Goal: Check status: Check status

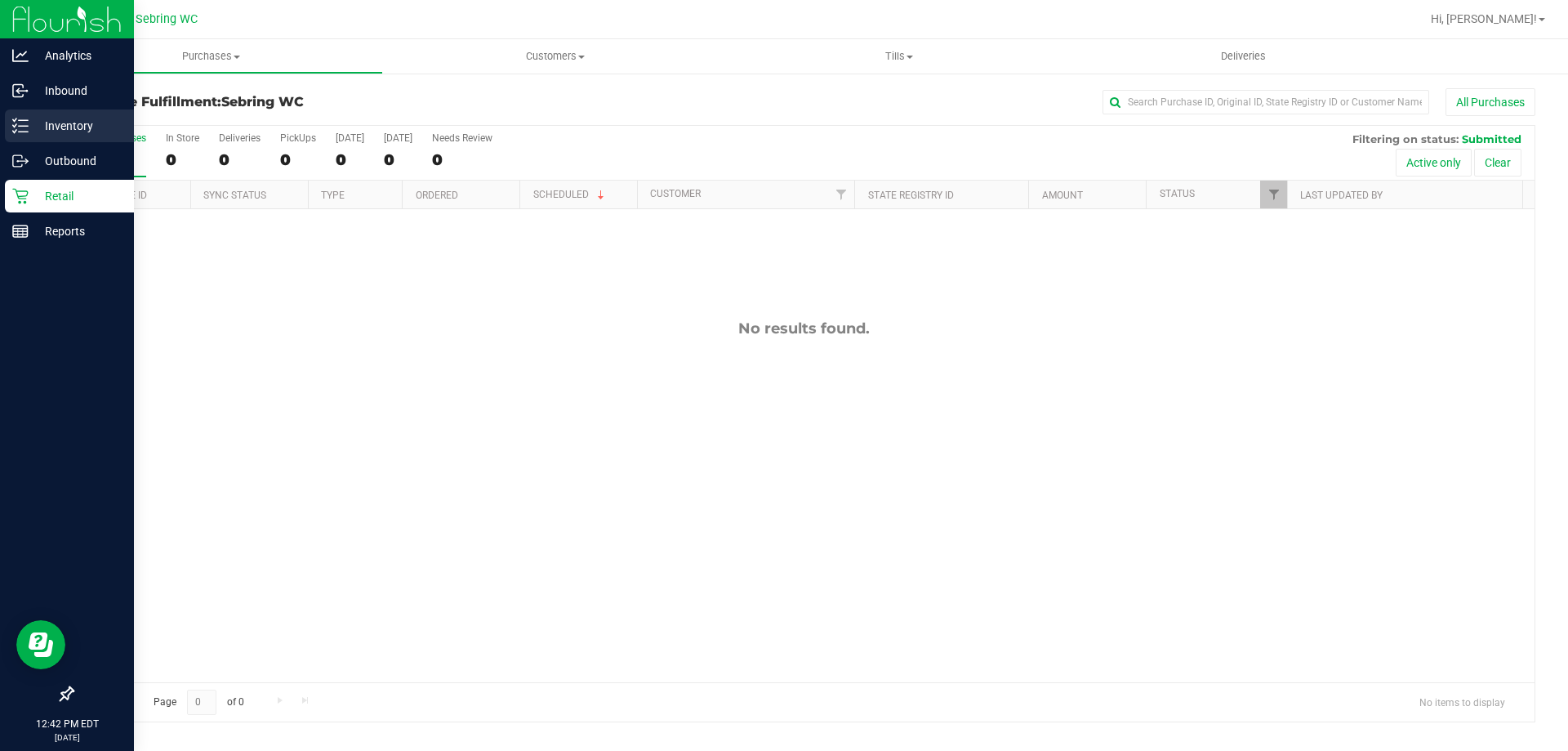
click at [47, 118] on p "Inventory" at bounding box center [77, 126] width 98 height 20
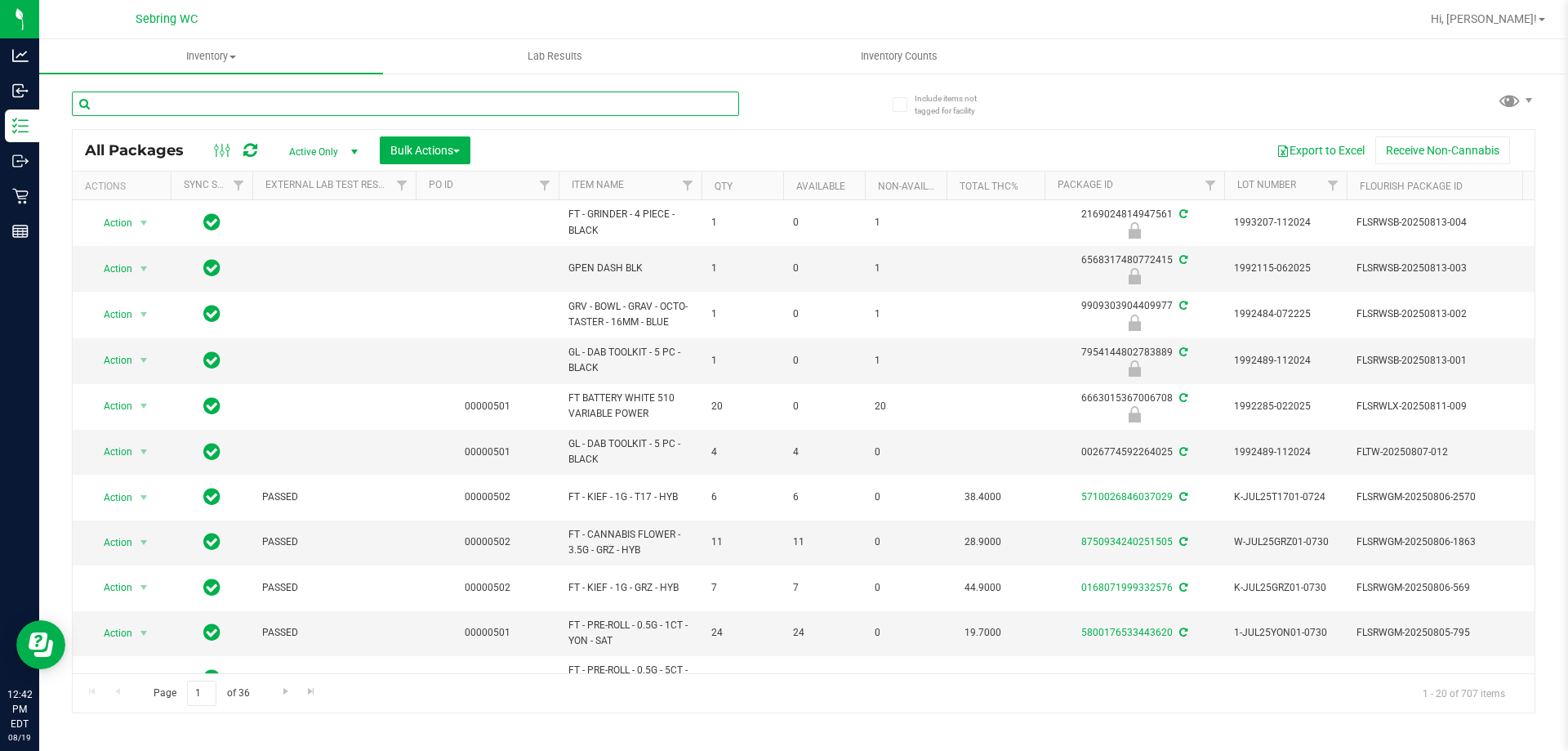
click at [240, 107] on input "text" at bounding box center [406, 104] width 668 height 25
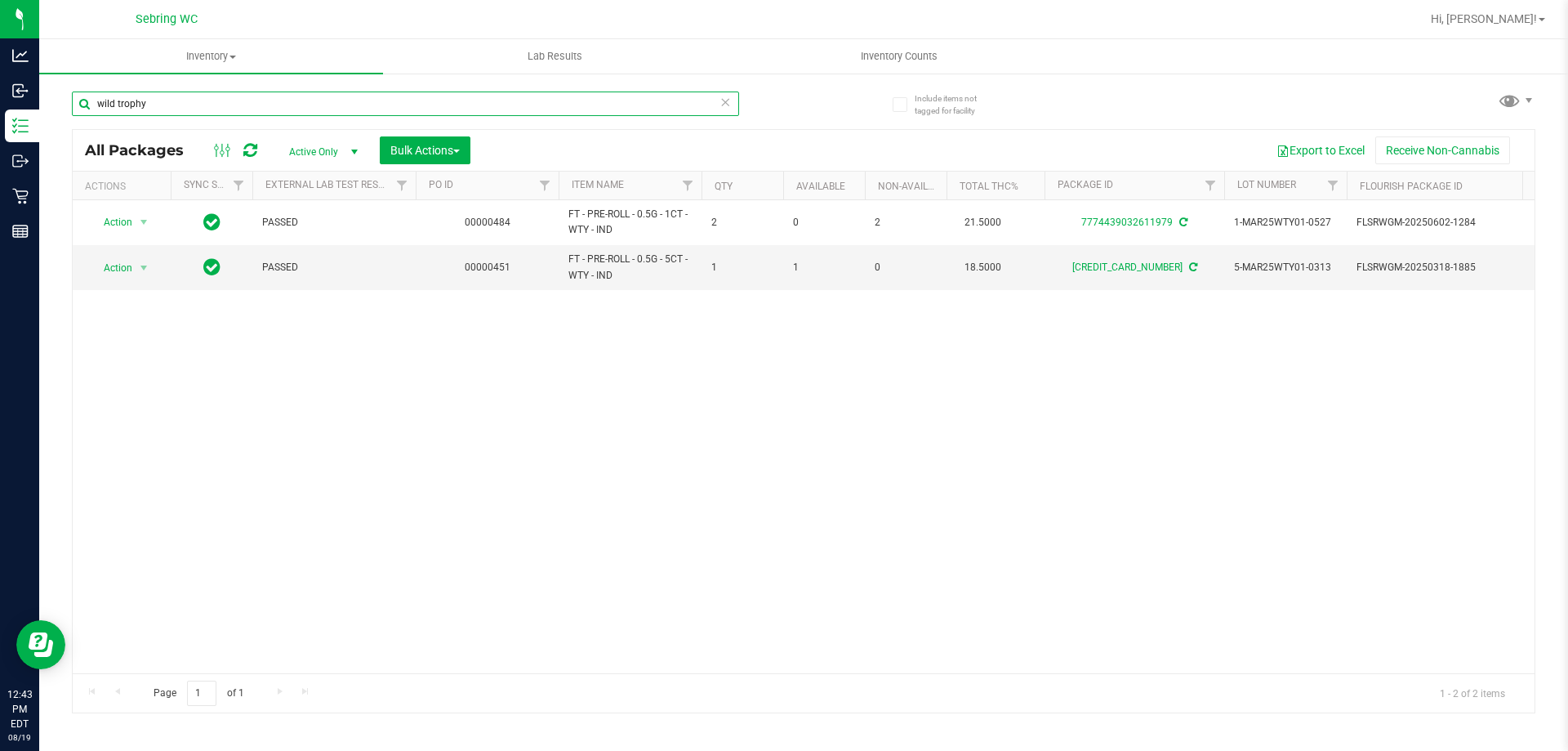
type input "wild trophy"
click at [1079, 526] on div "Action Action Adjust qty Create package Edit attributes Global inventory Locate…" at bounding box center [804, 436] width 1462 height 473
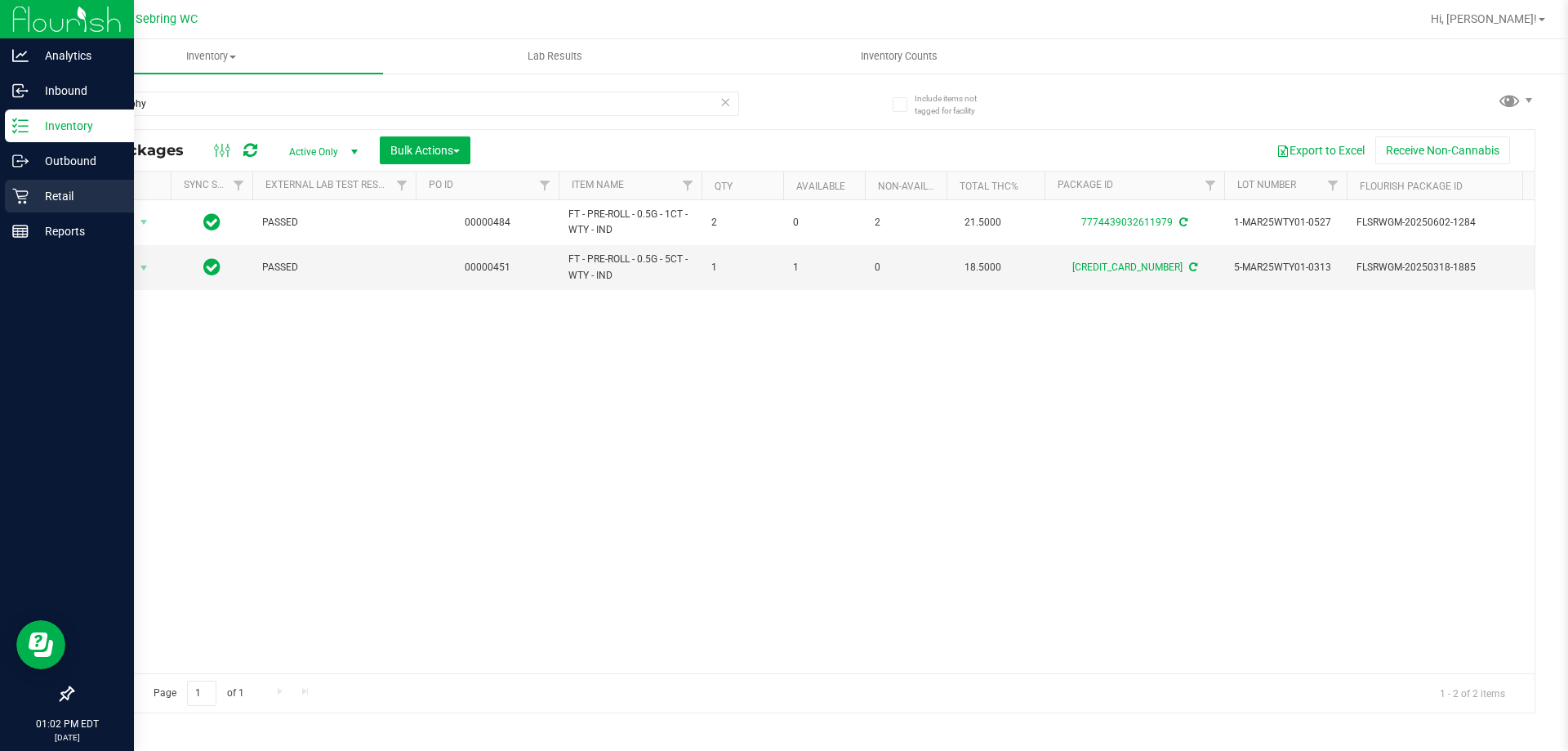
click at [42, 203] on p "Retail" at bounding box center [77, 196] width 98 height 20
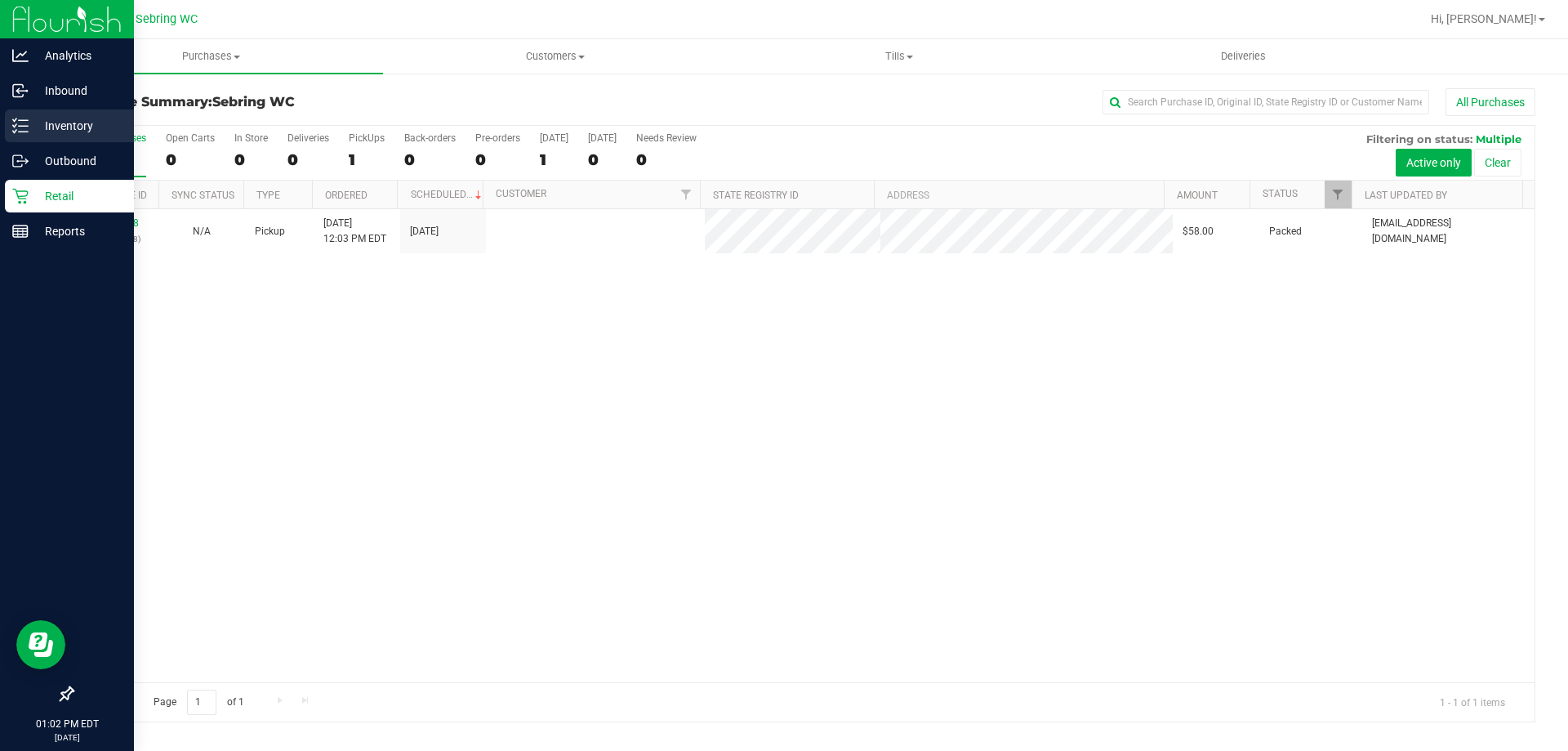
click at [61, 120] on p "Inventory" at bounding box center [77, 126] width 98 height 20
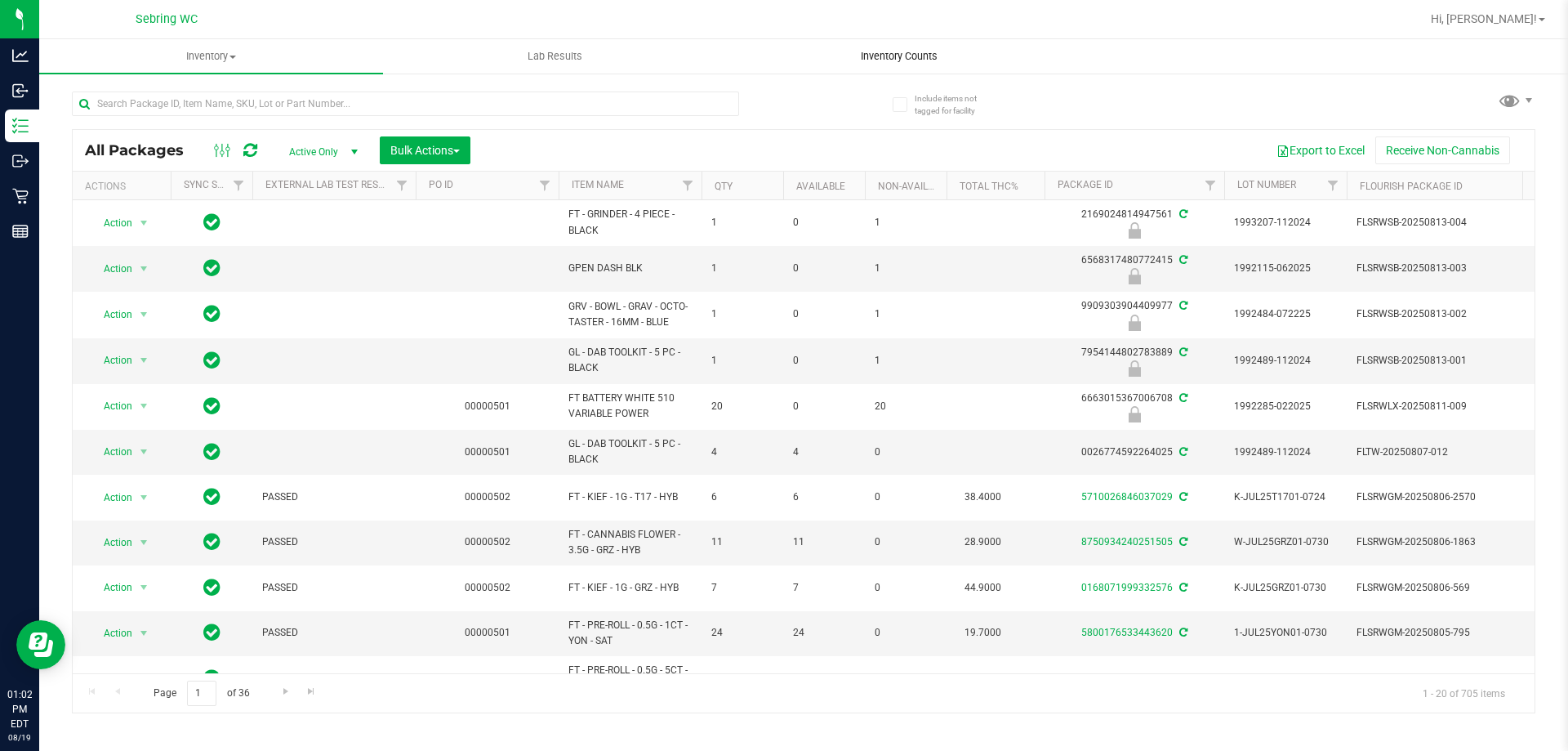
click at [912, 61] on span "Inventory Counts" at bounding box center [899, 56] width 121 height 15
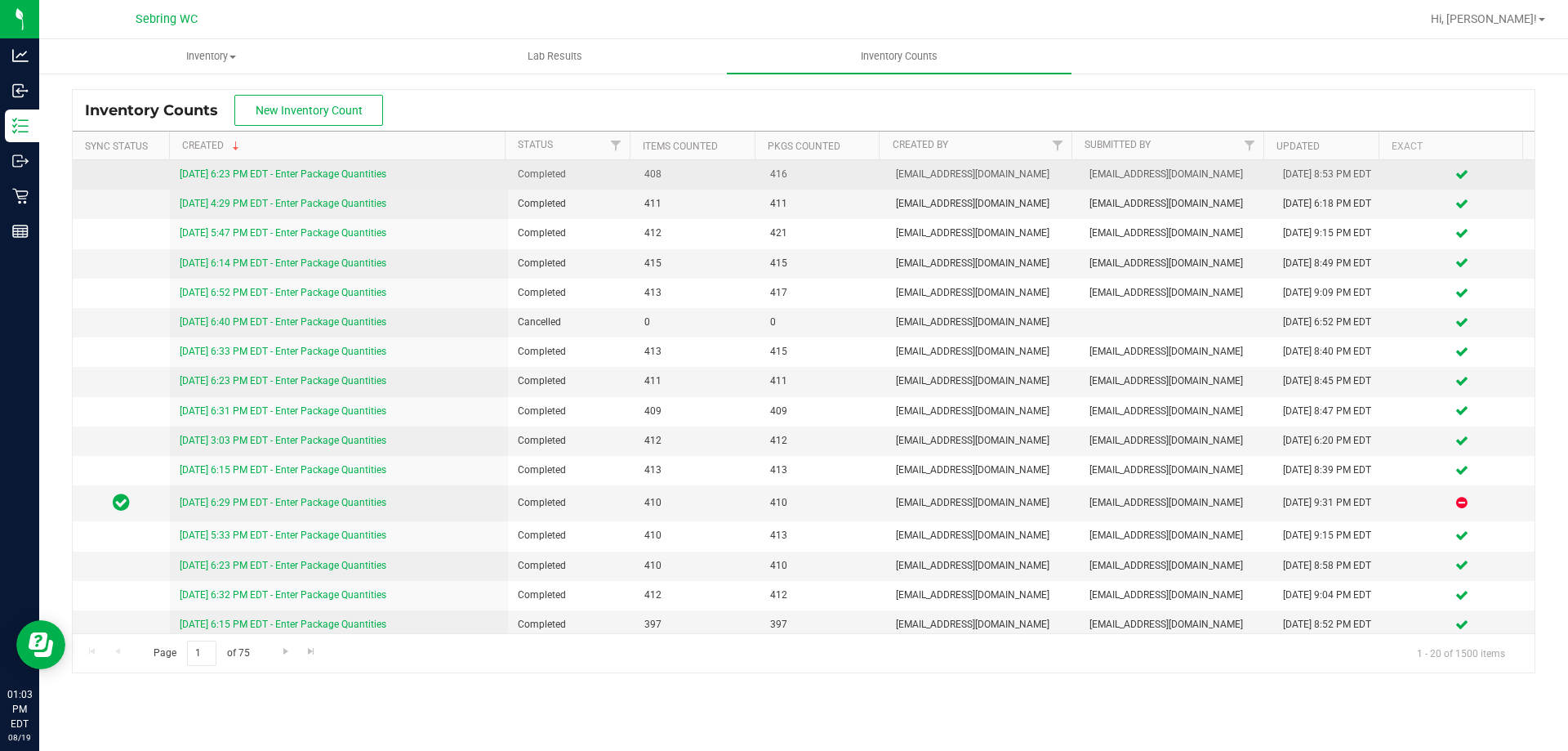
click at [341, 173] on link "[DATE] 6:23 PM EDT - Enter Package Quantities" at bounding box center [282, 174] width 207 height 12
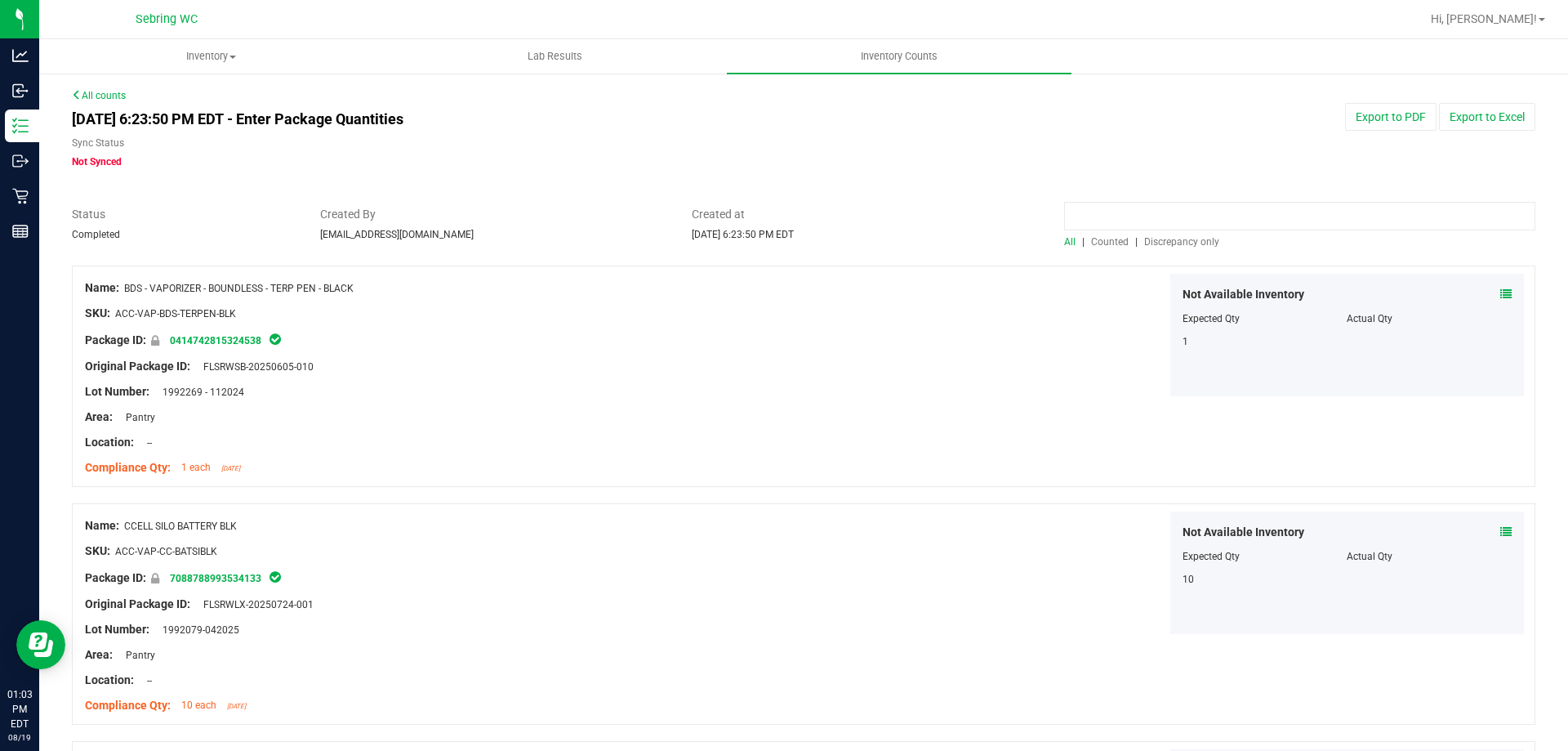
click at [1315, 218] on input at bounding box center [1299, 216] width 471 height 28
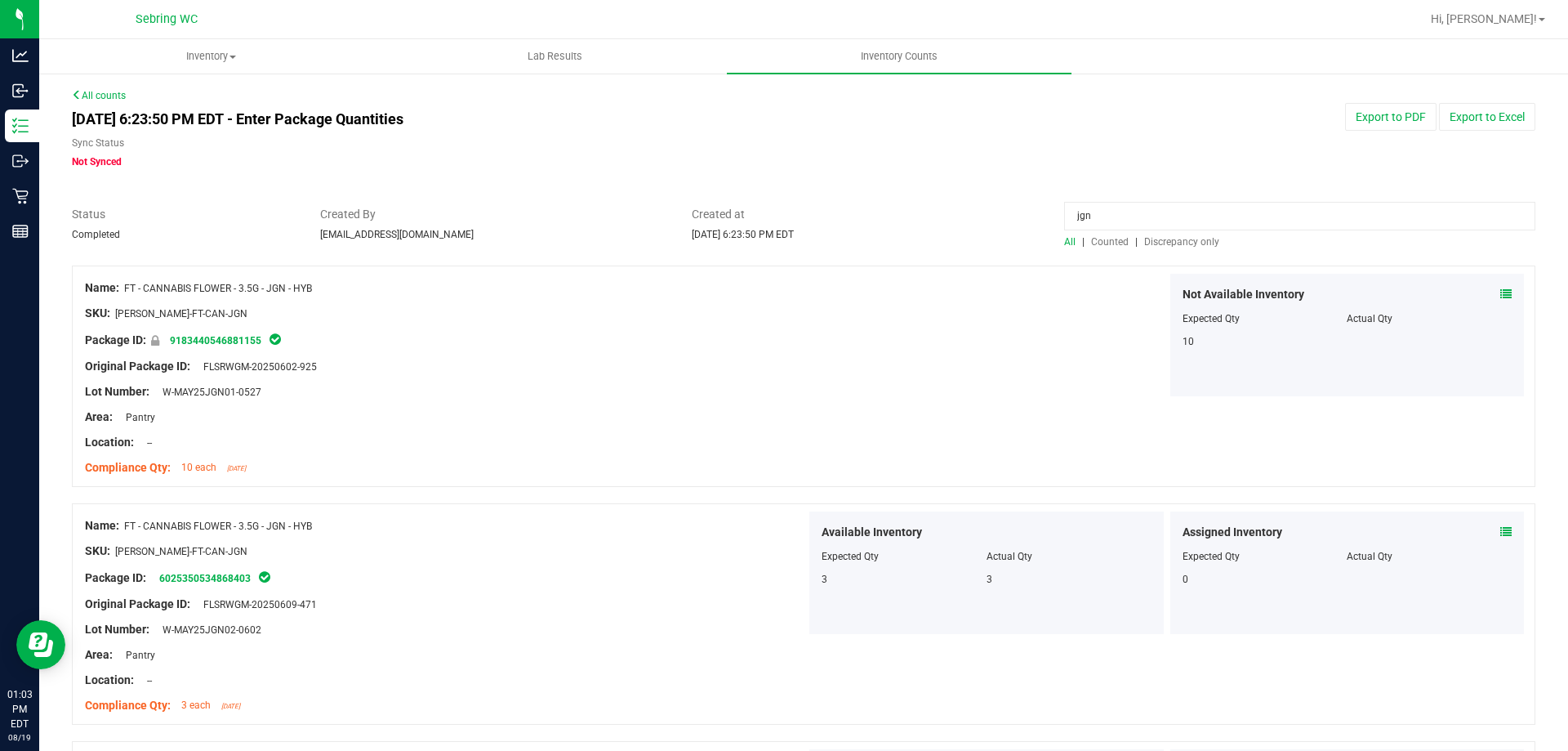
type input "jgn"
click at [1095, 241] on span "Counted" at bounding box center [1110, 242] width 37 height 12
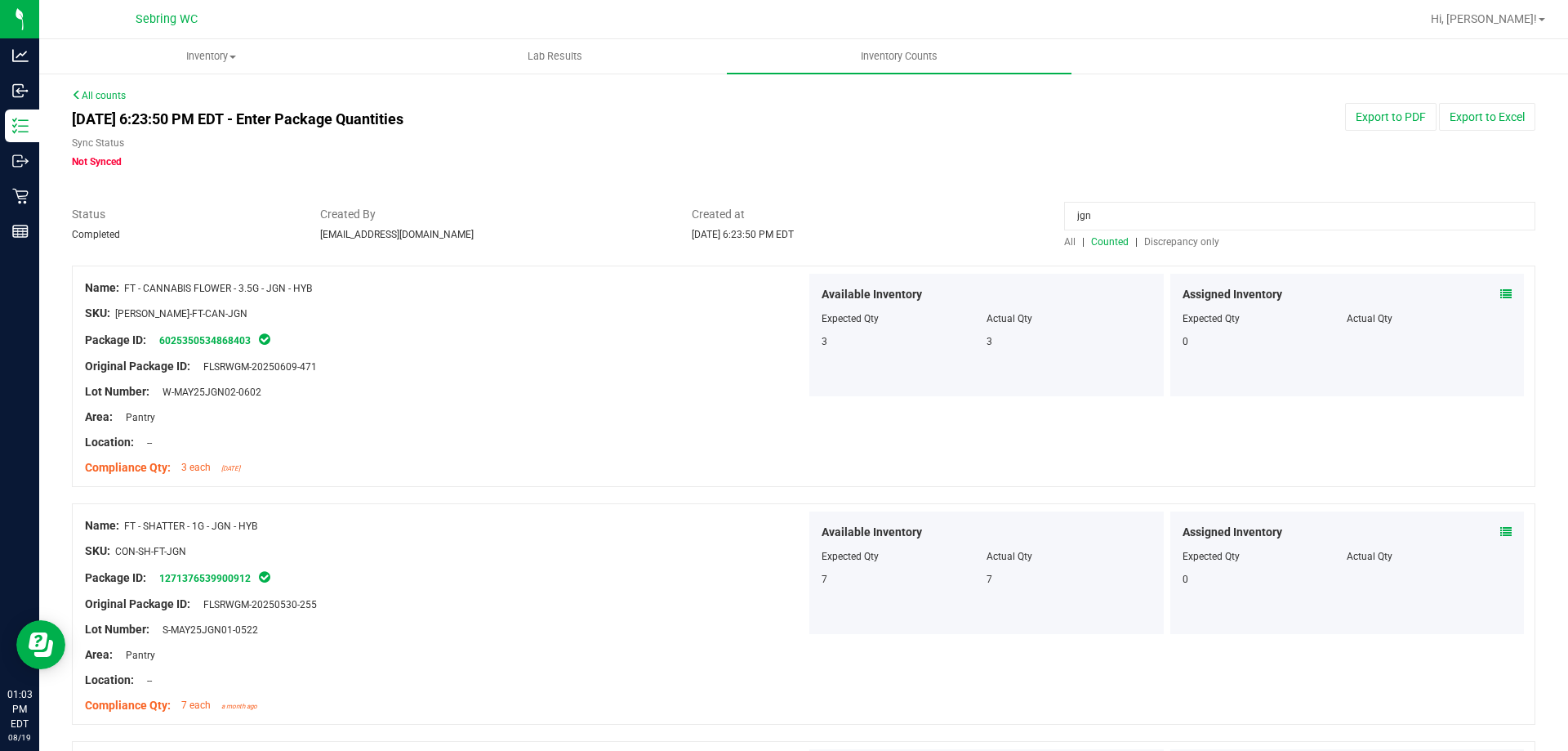
click at [106, 91] on link "All counts" at bounding box center [99, 96] width 54 height 12
